Goal: Feedback & Contribution: Submit feedback/report problem

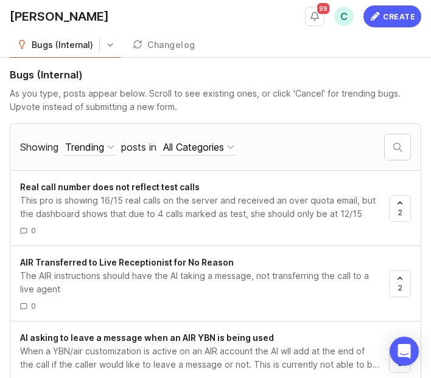
click at [391, 2] on div "99 Admin view C Create" at bounding box center [363, 16] width 116 height 33
click at [390, 8] on div "Create" at bounding box center [399, 16] width 32 height 22
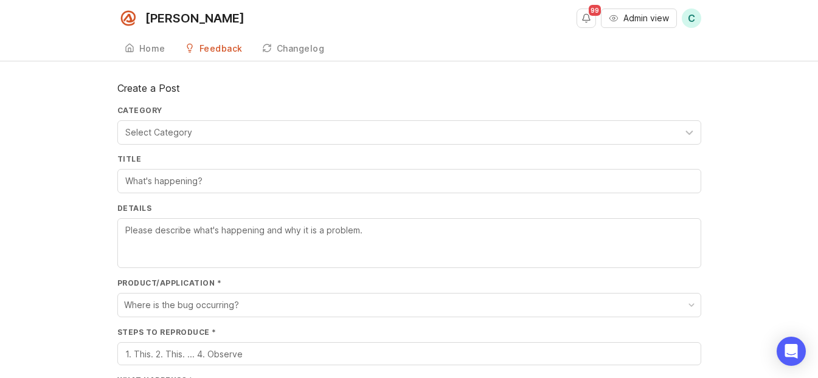
click at [180, 134] on div "Select Category" at bounding box center [158, 132] width 67 height 13
drag, startPoint x: 56, startPoint y: 201, endPoint x: 71, endPoint y: 197, distance: 15.6
click at [175, 195] on div "Title" at bounding box center [409, 178] width 584 height 49
click at [182, 181] on input "Title" at bounding box center [409, 181] width 568 height 13
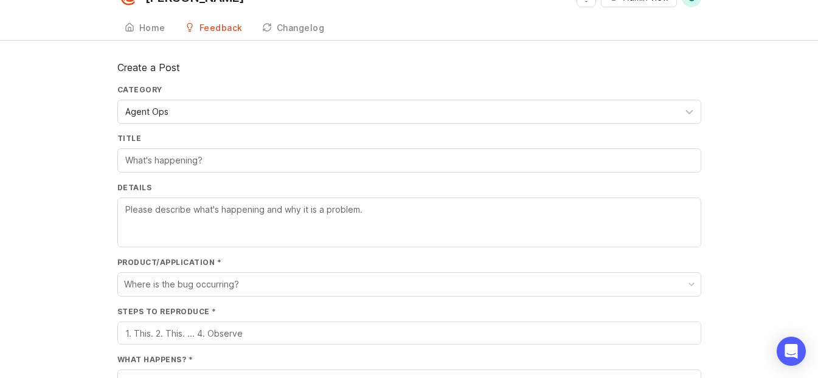
scroll to position [21, 0]
click at [297, 137] on label "Title" at bounding box center [409, 138] width 584 height 10
click at [297, 153] on input "Title" at bounding box center [409, 159] width 568 height 13
click at [277, 159] on input "Title" at bounding box center [409, 159] width 568 height 13
click at [277, 161] on input "Title" at bounding box center [409, 159] width 568 height 13
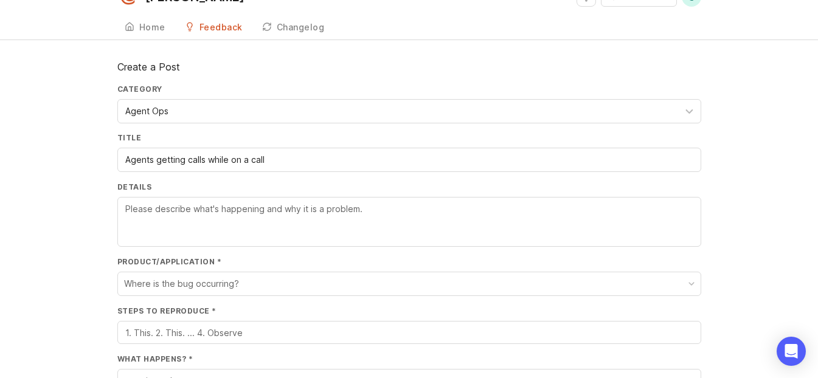
type input "Agents getting calls while on a call"
click at [300, 246] on div at bounding box center [409, 222] width 584 height 50
click at [305, 224] on textarea "Details" at bounding box center [409, 223] width 568 height 40
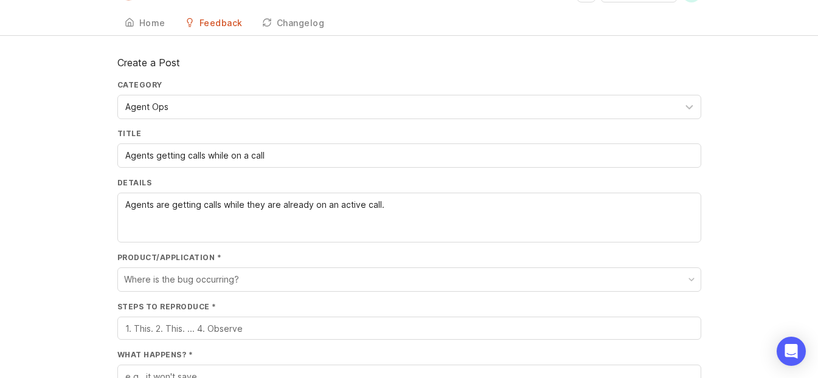
scroll to position [44, 0]
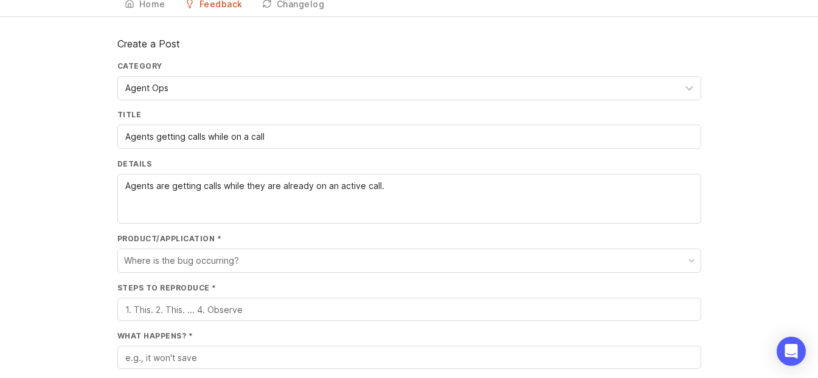
type textarea "Agents are getting calls while they are already on an active call."
click at [255, 260] on button "Where is the bug occurring?" at bounding box center [409, 260] width 583 height 23
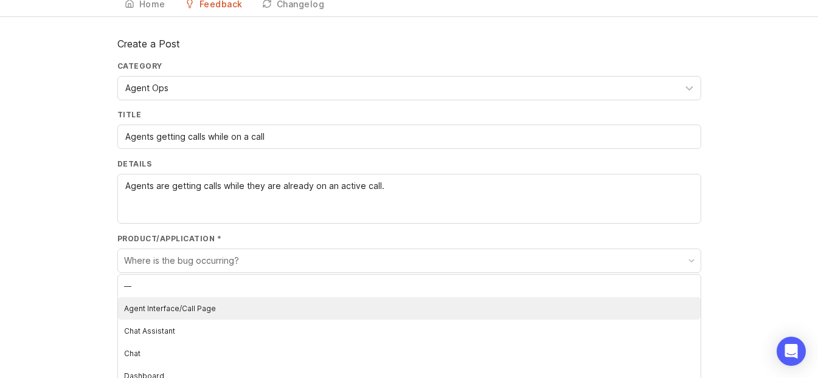
click at [230, 311] on Page "Agent Interface/Call Page" at bounding box center [409, 308] width 583 height 23
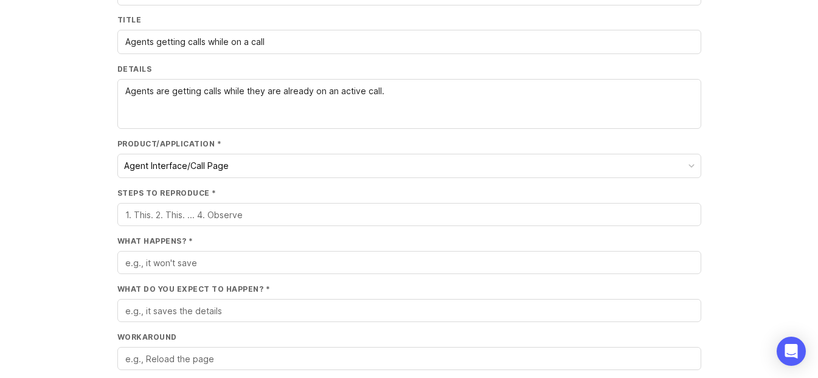
scroll to position [142, 0]
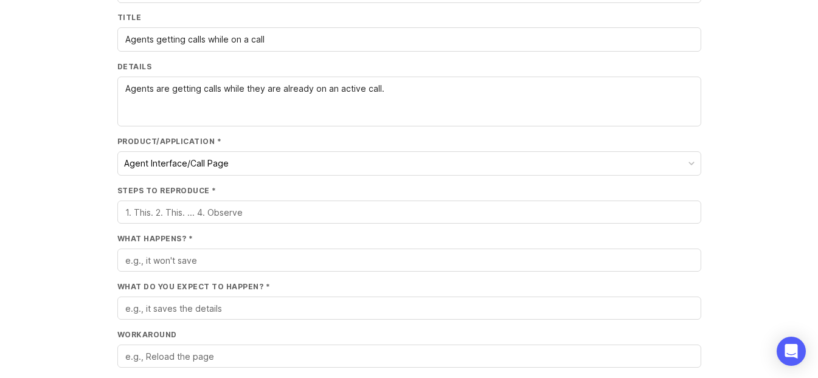
click at [237, 219] on textarea "Steps to Reproduce *" at bounding box center [409, 212] width 568 height 13
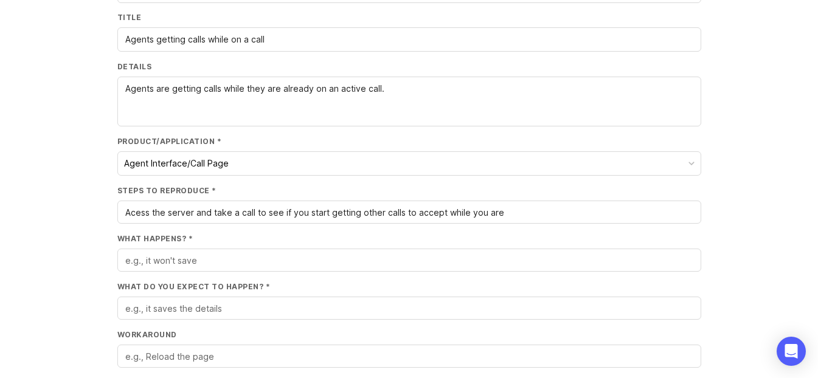
click at [143, 214] on textarea "Acess the server and take a call to see if you start getting other calls to acc…" at bounding box center [409, 212] width 568 height 13
click at [0, 0] on lt-span "Access" at bounding box center [0, 0] width 0 height 0
drag, startPoint x: 472, startPoint y: 213, endPoint x: 550, endPoint y: 217, distance: 78.0
click at [430, 217] on textarea "Access the server and take a call to see if you start getting other calls to ac…" at bounding box center [409, 212] width 568 height 13
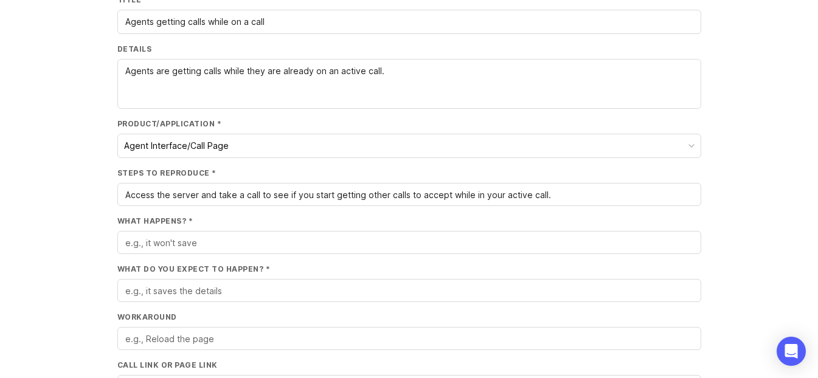
type textarea "Access the server and take a call to see if you start getting other calls to ac…"
click at [346, 237] on textarea "What happens? *" at bounding box center [409, 243] width 568 height 13
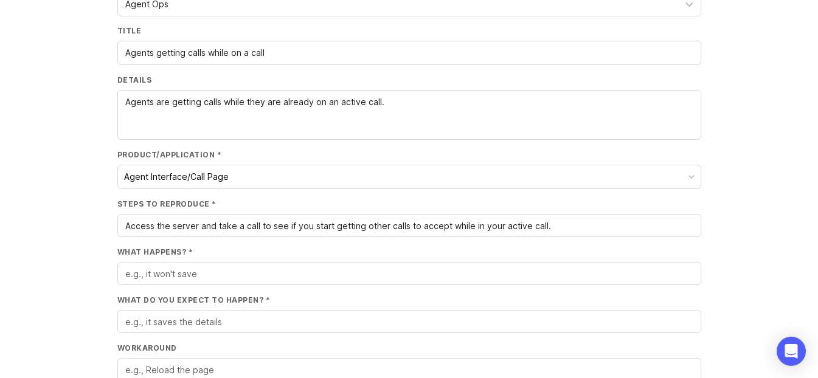
scroll to position [39, 0]
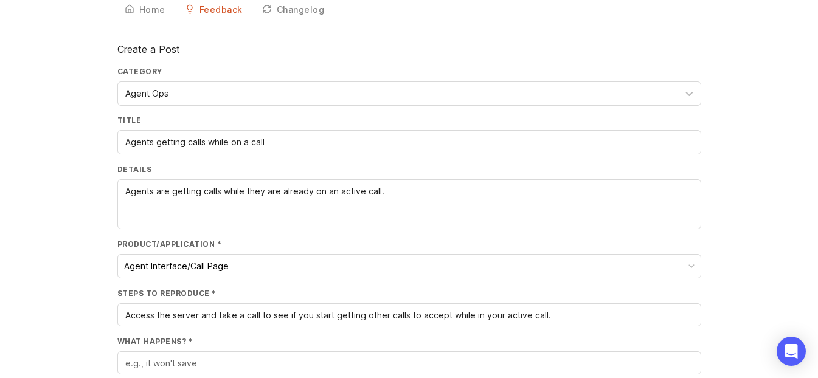
click at [291, 208] on textarea "Agents are getting calls while they are already on an active call." at bounding box center [409, 205] width 568 height 40
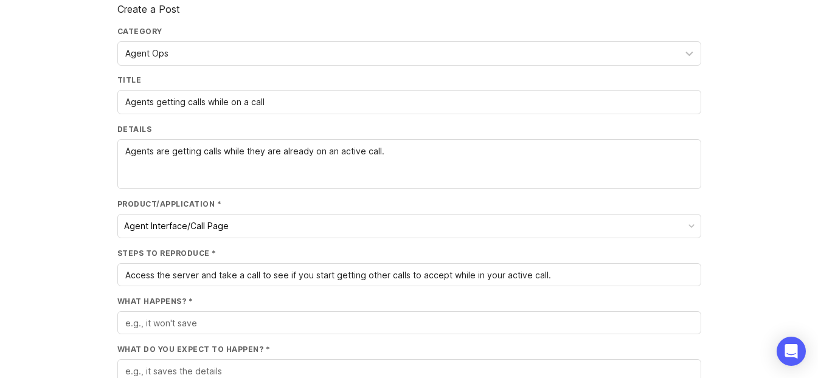
scroll to position [152, 0]
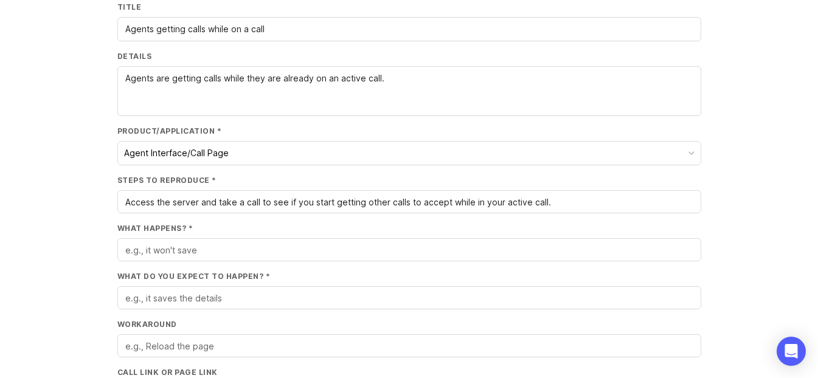
click at [288, 257] on div at bounding box center [409, 249] width 584 height 23
paste textarea "Agents are getting calls while they are already on an active call."
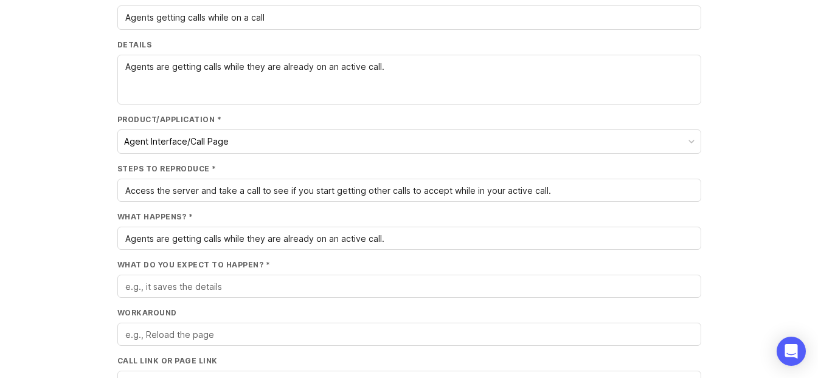
scroll to position [173, 0]
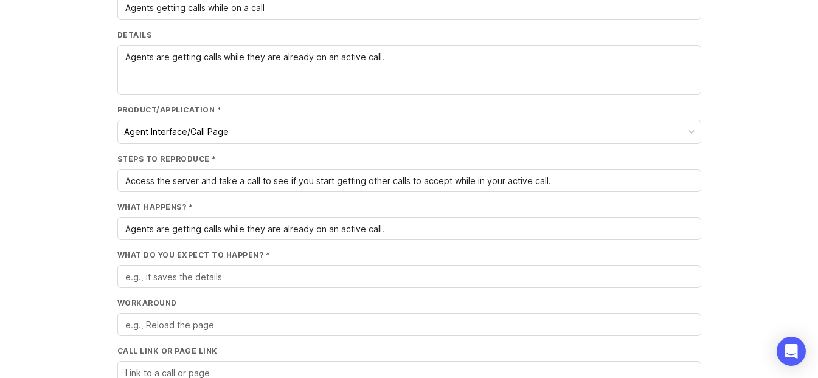
type textarea "Agents are getting calls while they are already on an active call."
click at [285, 275] on textarea "What do you expect to happen? *" at bounding box center [409, 277] width 568 height 13
click at [287, 273] on textarea "To not receive" at bounding box center [409, 277] width 568 height 13
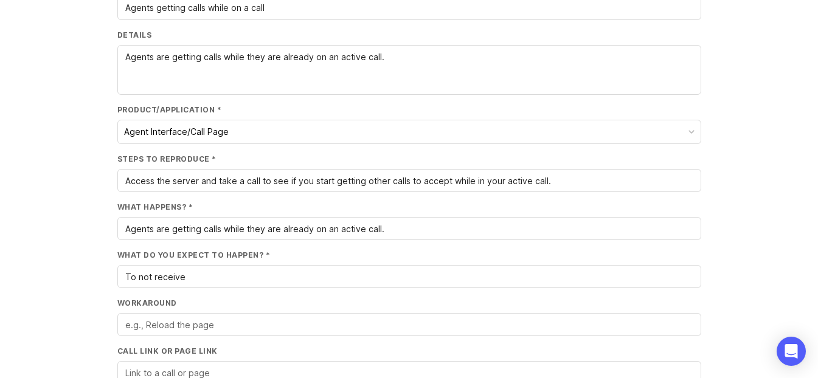
type textarea "F"
paste textarea "Agents are getting calls while they are already on an active call."
type textarea "Agents are getting calls while they are already on an active call."
type textarea "T"
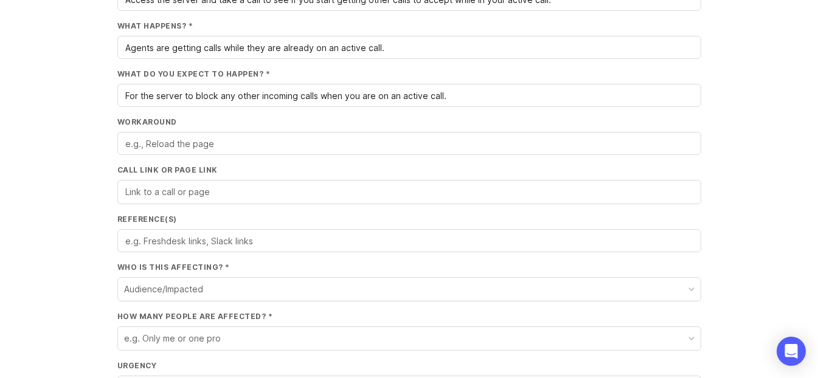
scroll to position [366, 0]
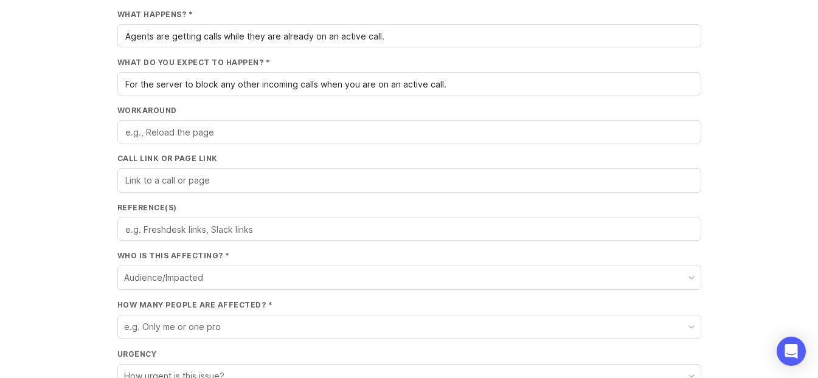
type textarea "For the server to block any other incoming calls when you are on an active call."
click at [250, 134] on textarea "Workaround" at bounding box center [409, 132] width 568 height 13
click at [246, 182] on input "Call Link or Page Link" at bounding box center [409, 180] width 568 height 13
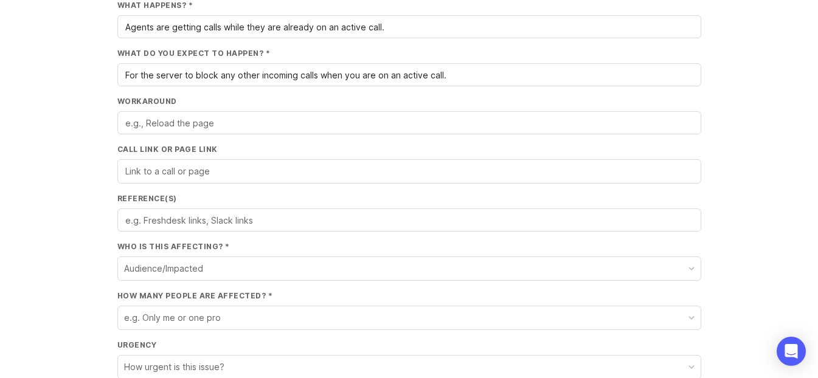
scroll to position [430, 0]
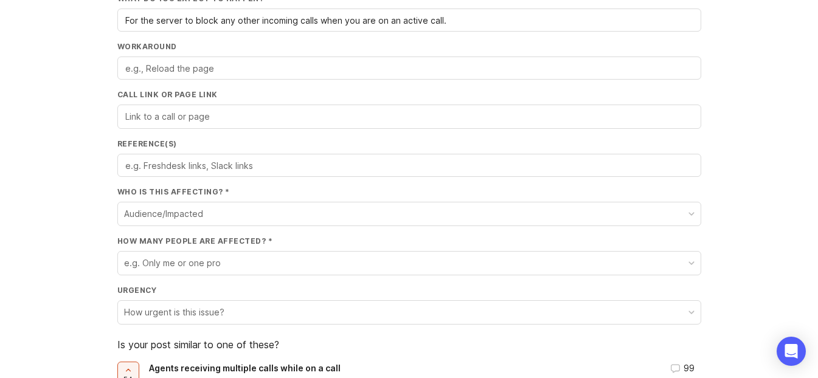
click at [186, 170] on textarea "Reference(s)" at bounding box center [409, 165] width 568 height 13
paste textarea "Report 1 Report 2 Report 3 Report 4 Report 5 Report 6"
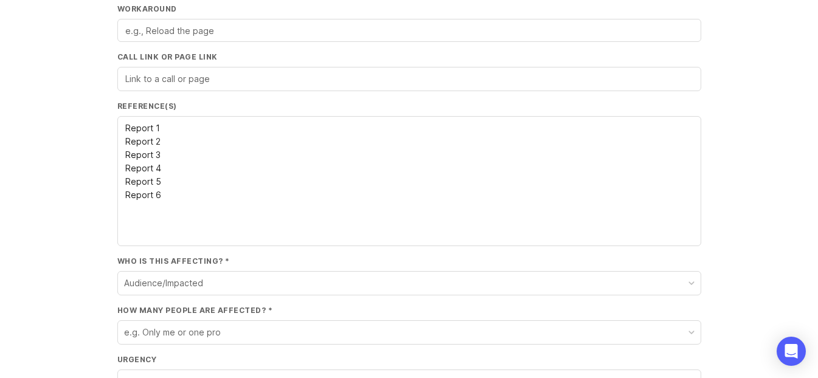
scroll to position [524, 0]
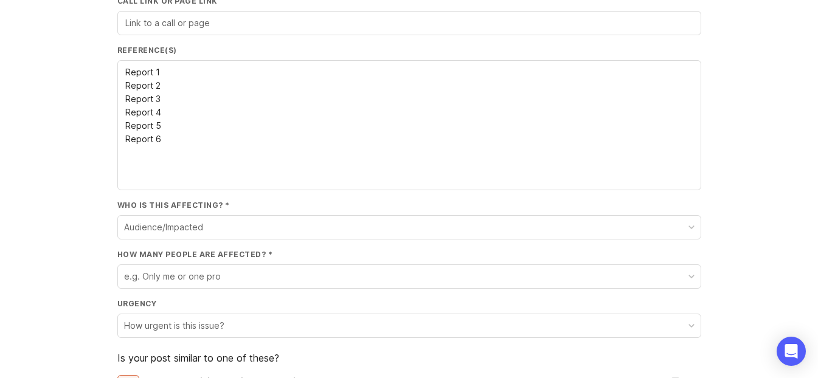
type textarea "Report 1 Report 2 Report 3 Report 4 Report 5 Report 6"
click at [220, 227] on button "Audience/Impacted" at bounding box center [409, 227] width 583 height 23
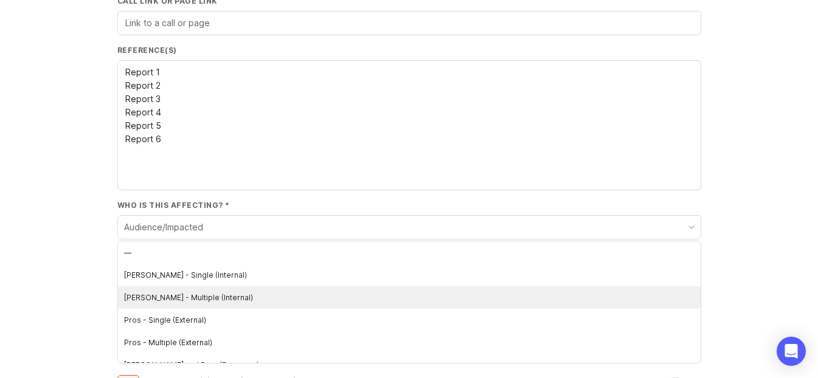
click at [193, 294] on \(Internal\) "[PERSON_NAME] - Multiple (Internal)" at bounding box center [409, 298] width 583 height 23
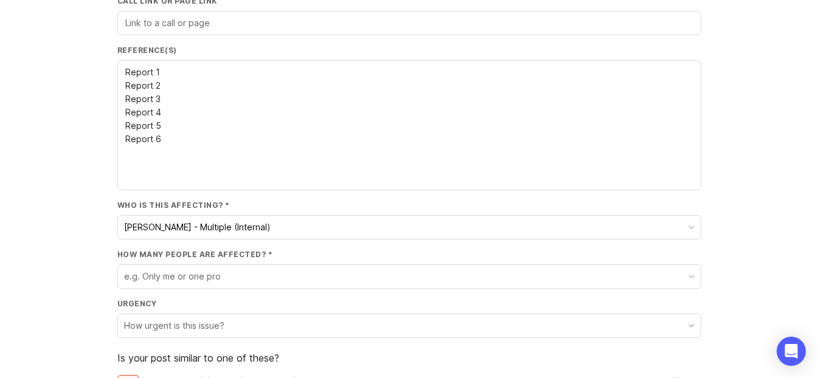
click at [83, 241] on div "Create a Post Category Agent Ops Title Agents getting calls while on a call Det…" at bounding box center [409, 108] width 818 height 1102
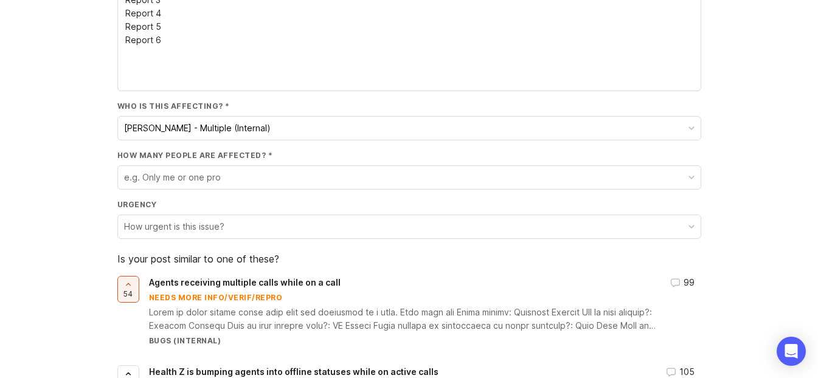
scroll to position [625, 0]
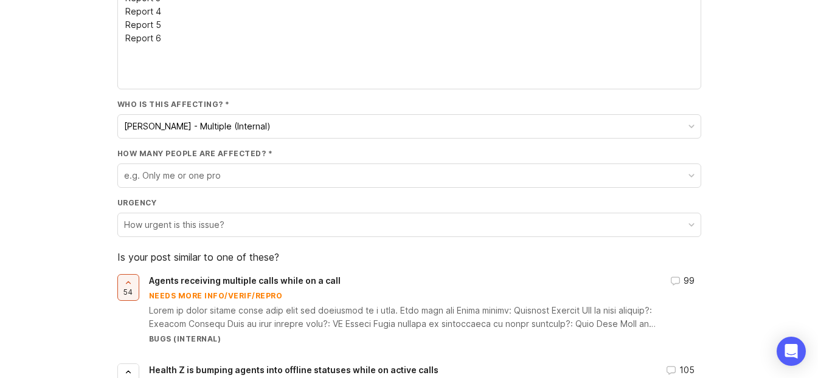
click at [215, 182] on button "e.g. Only me or one pro" at bounding box center [409, 175] width 583 height 23
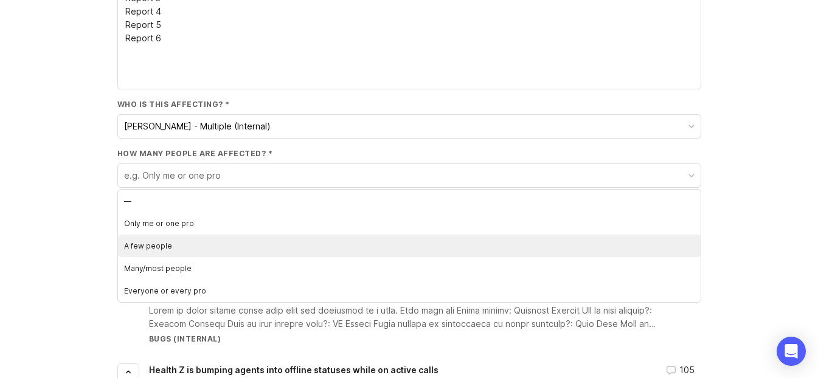
click at [190, 244] on people "A few people" at bounding box center [409, 246] width 583 height 23
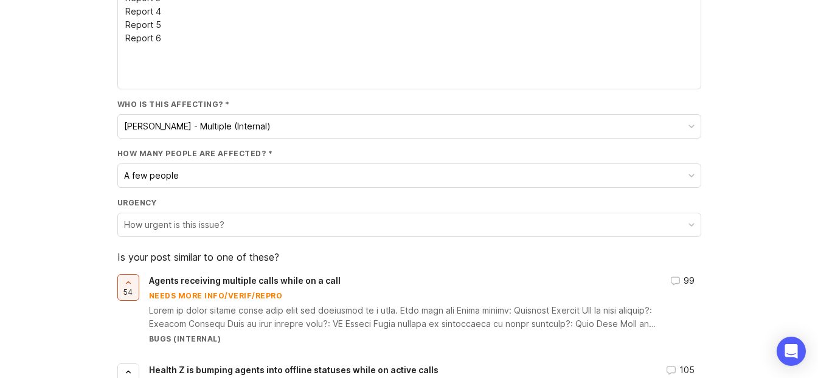
click at [234, 221] on button "How urgent is this issue?" at bounding box center [409, 225] width 583 height 23
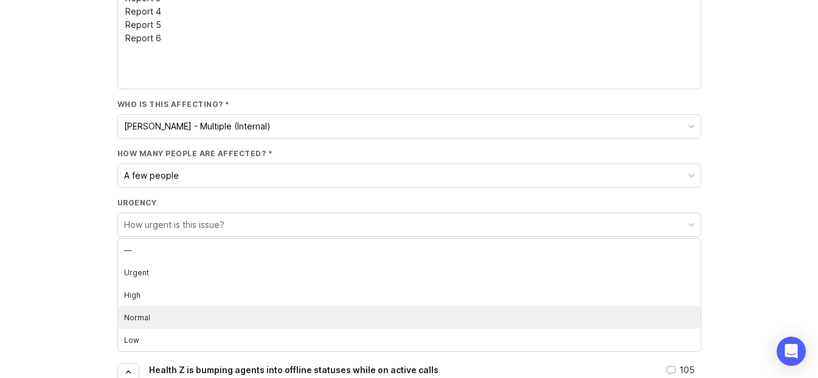
click at [166, 311] on li "Normal" at bounding box center [409, 318] width 583 height 23
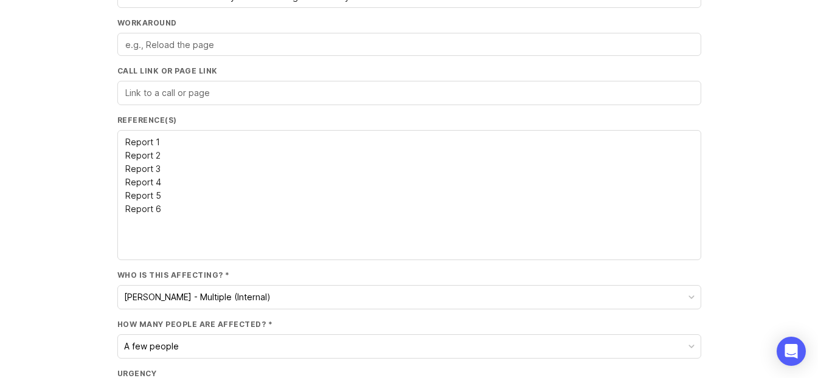
scroll to position [395, 0]
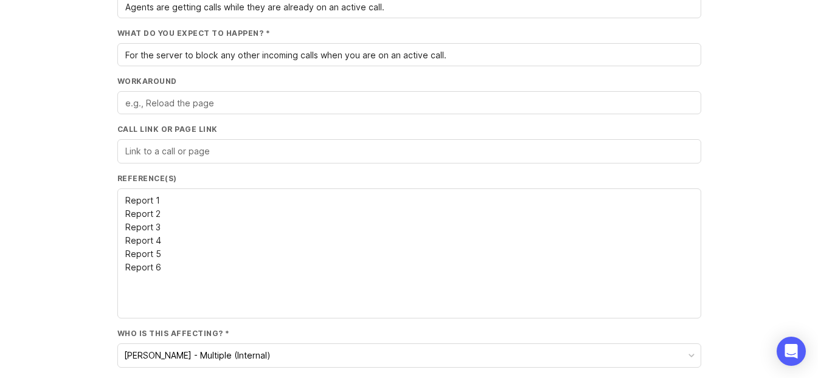
drag, startPoint x: 185, startPoint y: 219, endPoint x: 169, endPoint y: 165, distance: 55.8
click at [184, 211] on textarea "Report 1 Report 2 Report 3 Report 4 Report 5 Report 6" at bounding box center [409, 254] width 568 height 120
click at [173, 159] on div at bounding box center [409, 151] width 584 height 24
paste input "[URL][PERSON_NAME]"
click at [430, 175] on label "Reference(s)" at bounding box center [409, 178] width 584 height 10
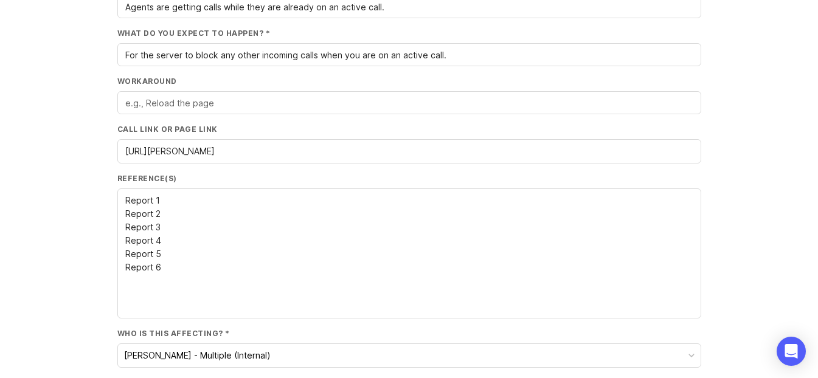
click at [430, 194] on textarea "Report 1 Report 2 Report 3 Report 4 Report 5 Report 6" at bounding box center [409, 254] width 568 height 120
click at [430, 155] on input "[URL][PERSON_NAME]" at bounding box center [409, 151] width 568 height 13
paste input "[URL][PERSON_NAME]"
click at [430, 153] on input "[URL][PERSON_NAME], [URL][PERSON_NAME]," at bounding box center [409, 151] width 568 height 13
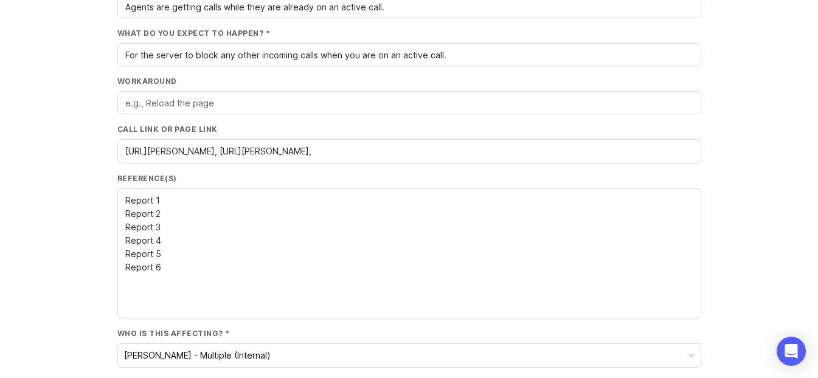
scroll to position [0, 57]
drag, startPoint x: 656, startPoint y: 151, endPoint x: 801, endPoint y: 161, distance: 145.1
click at [430, 161] on div "Create a Post Category Agent Ops Title Agents getting calls while on a call Det…" at bounding box center [409, 237] width 818 height 1102
click at [430, 149] on div "[URL][PERSON_NAME], [URL][PERSON_NAME]," at bounding box center [409, 151] width 584 height 24
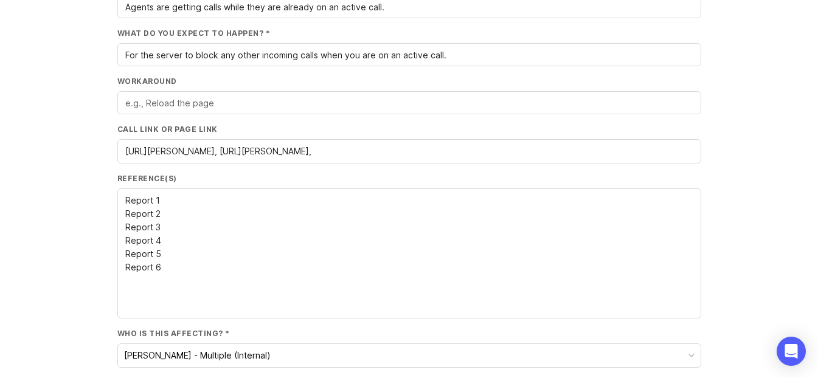
click at [430, 151] on input "[URL][PERSON_NAME], [URL][PERSON_NAME]," at bounding box center [409, 151] width 568 height 13
drag, startPoint x: 673, startPoint y: 152, endPoint x: 746, endPoint y: 148, distance: 72.5
click at [430, 148] on div "Create a Post Category Agent Ops Title Agents getting calls while on a call Det…" at bounding box center [409, 237] width 818 height 1102
paste input "[URL][PERSON_NAME]"
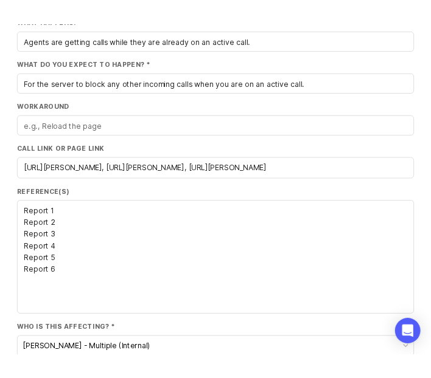
scroll to position [409, 0]
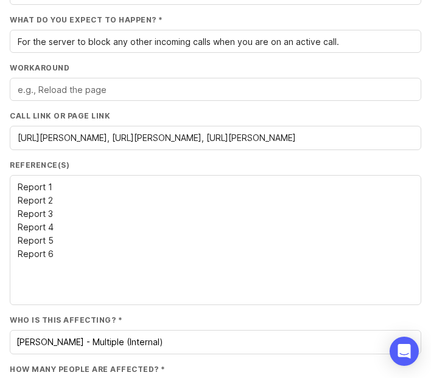
type input "[URL][PERSON_NAME], [URL][PERSON_NAME], [URL][PERSON_NAME]"
click at [77, 193] on textarea "Report 1 Report 2 Report 3 Report 4 Report 5 Report 6" at bounding box center [215, 241] width 395 height 120
paste textarea "[URL][DOMAIN_NAME]"
click at [86, 203] on textarea "Report 1 - [URL][DOMAIN_NAME] Report 2 Report 3 Report 4 Report 5 Report 6" at bounding box center [215, 241] width 395 height 120
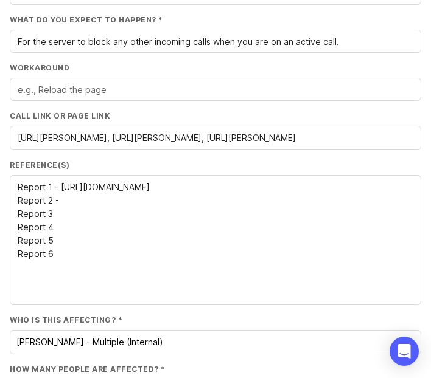
paste textarea "[URL][DOMAIN_NAME]"
click at [110, 220] on textarea "Report 1 - [URL][DOMAIN_NAME] Report 2 - [URL][DOMAIN_NAME] Report 3 Report 4 R…" at bounding box center [215, 241] width 395 height 120
paste textarea "[URL][DOMAIN_NAME]"
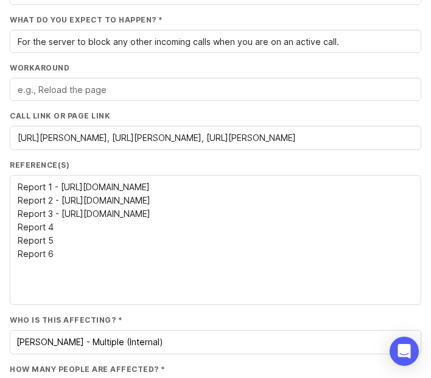
click at [128, 233] on textarea "Report 1 - [URL][DOMAIN_NAME] Report 2 - [URL][DOMAIN_NAME] Report 3 - [URL][DO…" at bounding box center [215, 241] width 395 height 120
paste textarea "[URL][DOMAIN_NAME]"
click at [72, 238] on textarea "Report 1 - [URL][DOMAIN_NAME] Report 2 - [URL][DOMAIN_NAME] Report 3 - [URL][DO…" at bounding box center [215, 241] width 395 height 120
paste textarea "[URL][DOMAIN_NAME]"
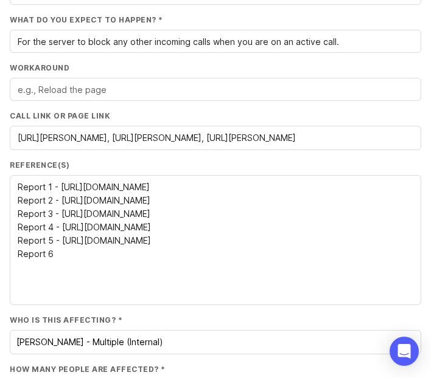
click at [169, 259] on textarea "Report 1 - [URL][DOMAIN_NAME] Report 2 - [URL][DOMAIN_NAME] Report 3 - [URL][DO…" at bounding box center [215, 241] width 395 height 120
paste textarea "[URL][DOMAIN_NAME]"
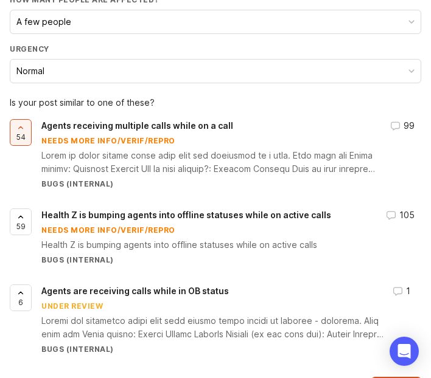
scroll to position [810, 0]
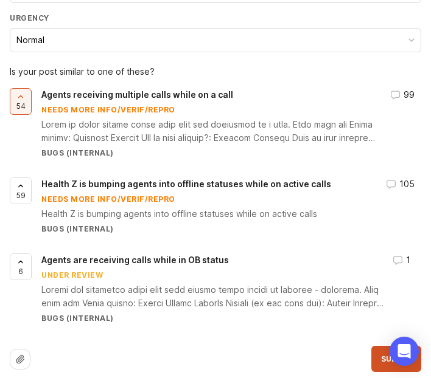
type textarea "Report 1 - [URL][DOMAIN_NAME] Report 2 - [URL][DOMAIN_NAME] Report 3 - [URL][DO…"
click at [378, 358] on button "Submit" at bounding box center [396, 359] width 50 height 26
